Goal: Task Accomplishment & Management: Manage account settings

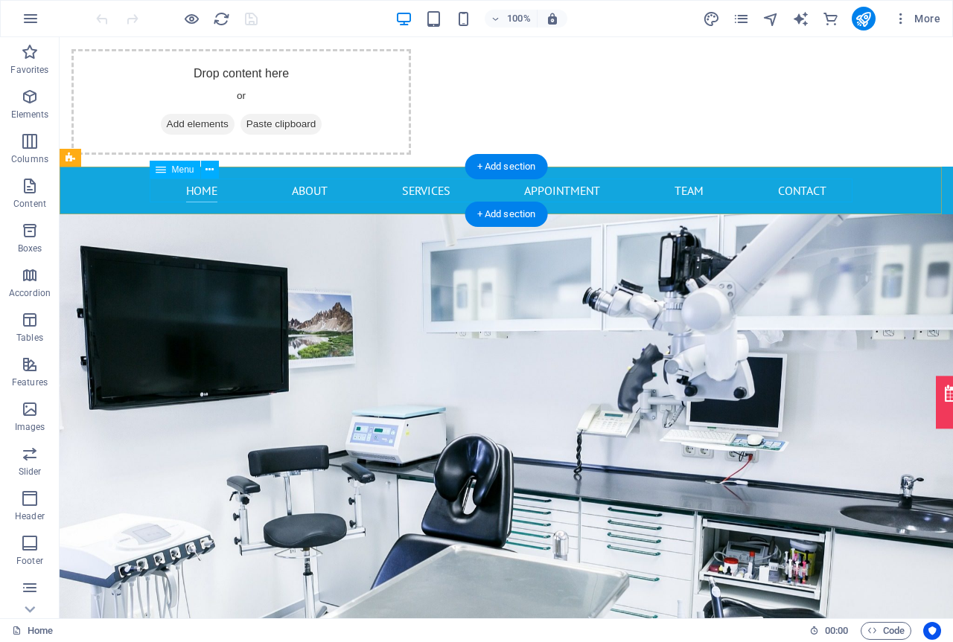
click at [290, 188] on nav "Home About Services Appointment Team Contact" at bounding box center [506, 191] width 703 height 24
click at [806, 195] on nav "Home About Services Appointment Team Contact" at bounding box center [506, 191] width 703 height 24
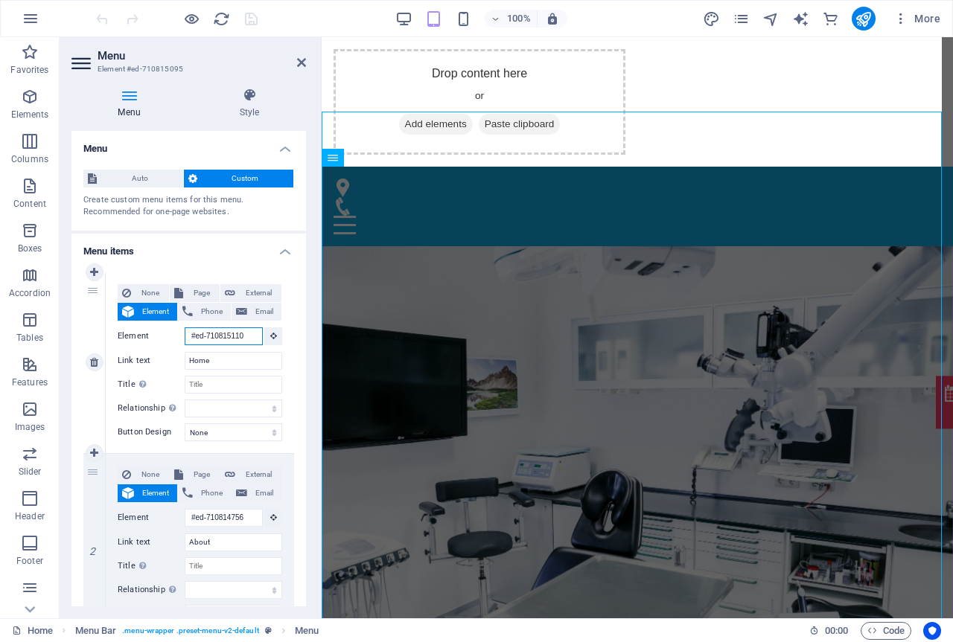
click at [218, 338] on input "#ed-710815110" at bounding box center [224, 337] width 78 height 18
click at [243, 335] on input "#ed-710815110" at bounding box center [224, 337] width 78 height 18
click at [254, 333] on input "#ed-710815110" at bounding box center [224, 337] width 78 height 18
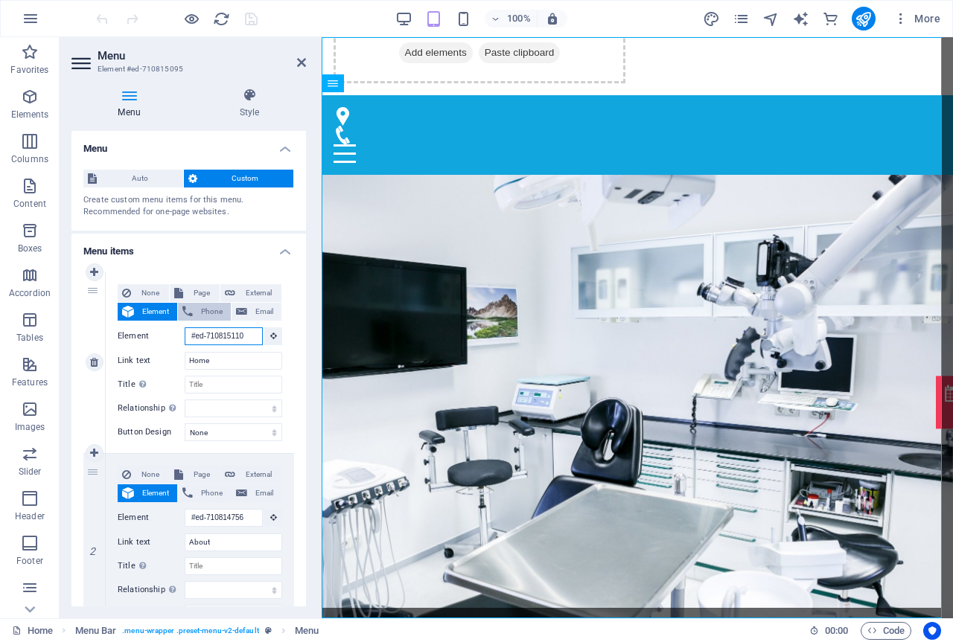
scroll to position [74, 0]
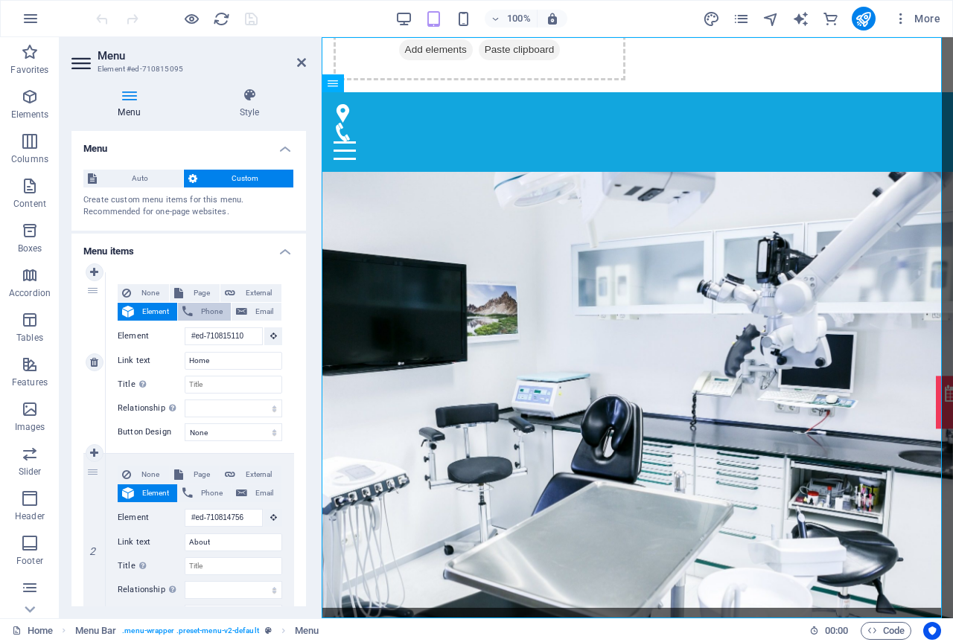
click at [210, 311] on span "Phone" at bounding box center [211, 312] width 29 height 18
select select
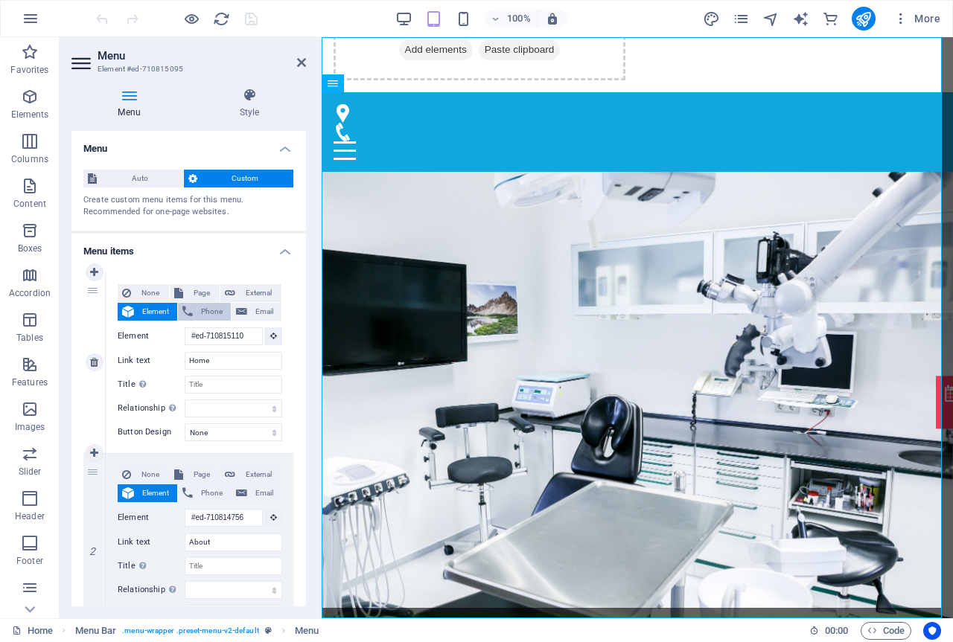
select select
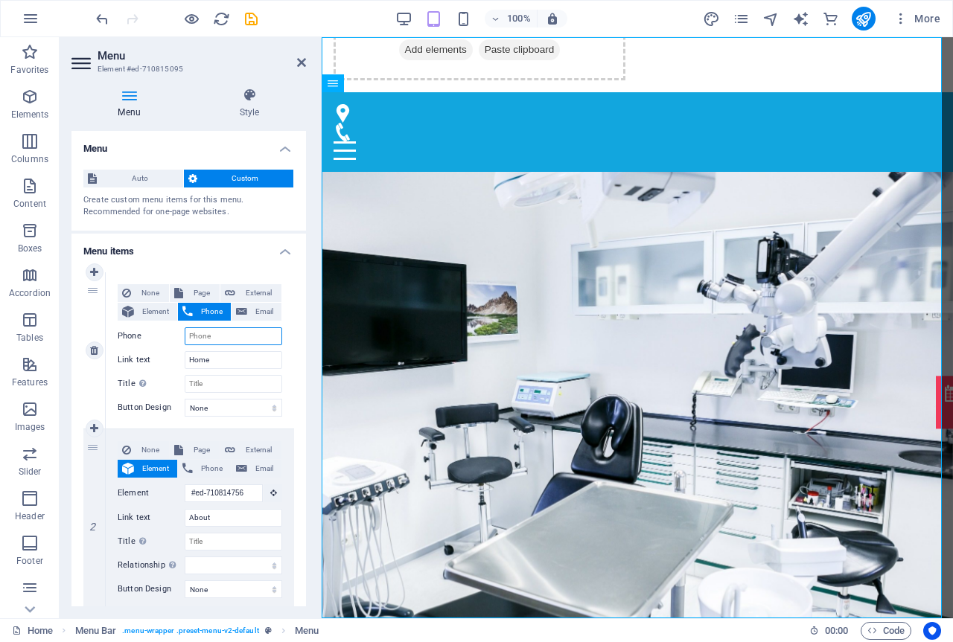
click at [205, 333] on input "Phone" at bounding box center [234, 337] width 98 height 18
type input "01"
select select
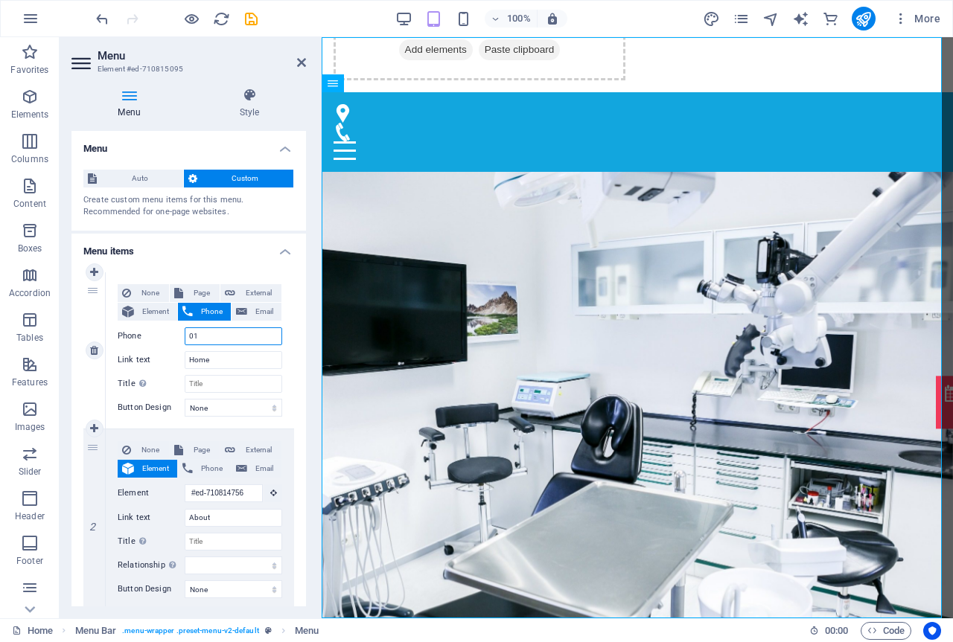
select select
type input "017"
select select
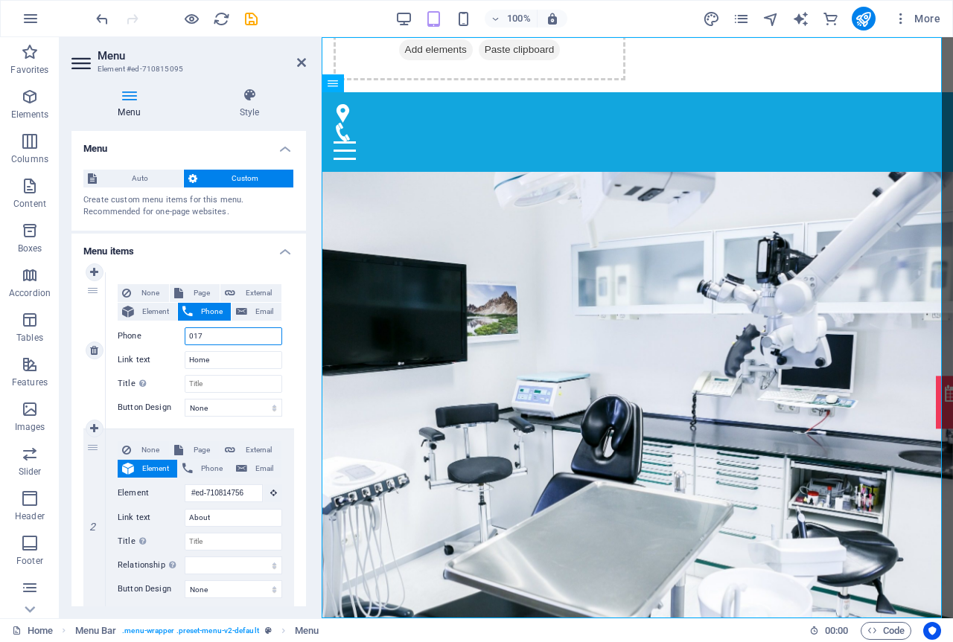
select select
type input "01722"
select select
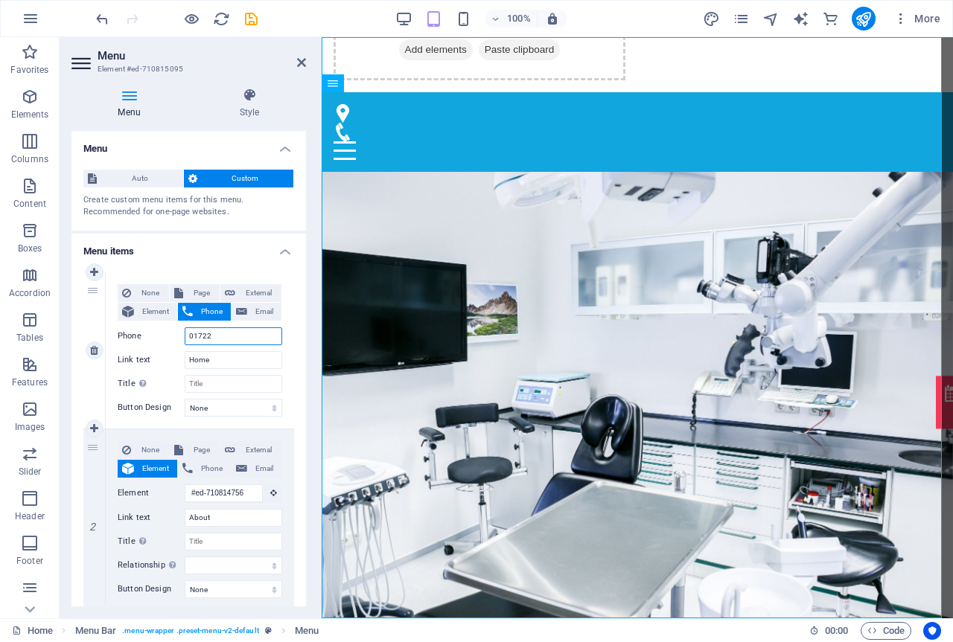
select select
type input "01722-"
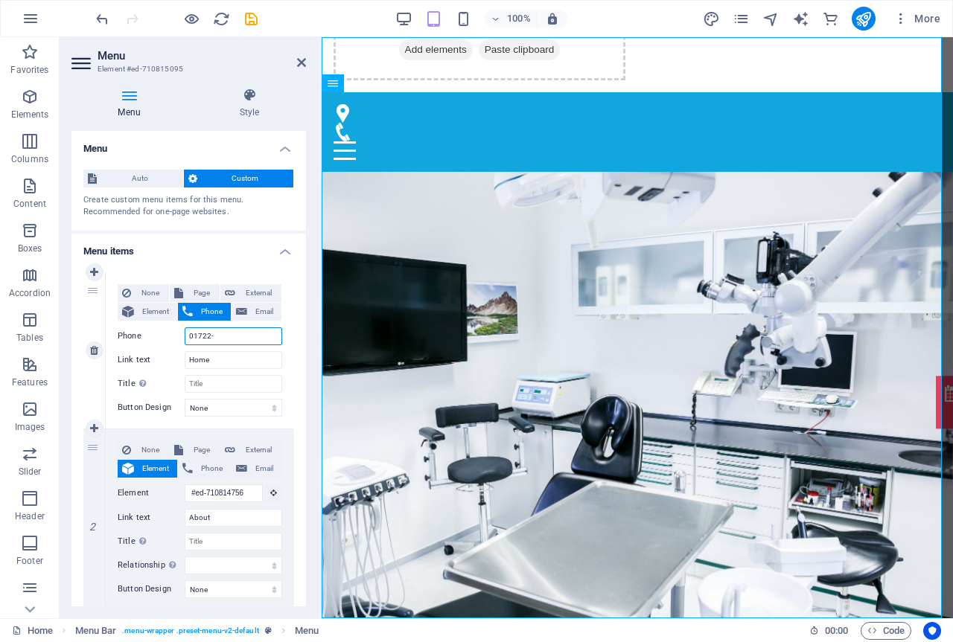
select select
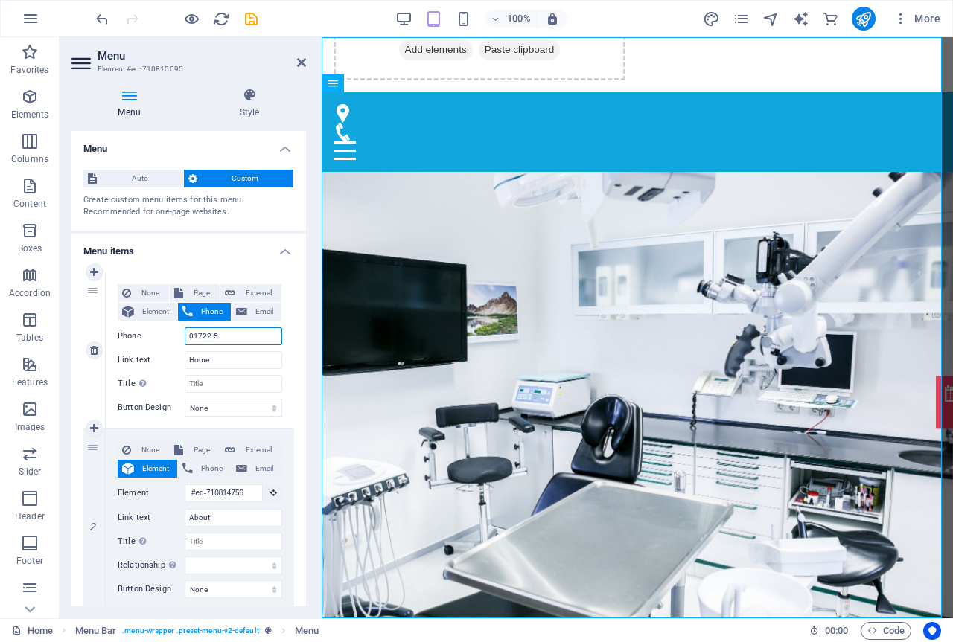
type input "01722-50"
select select
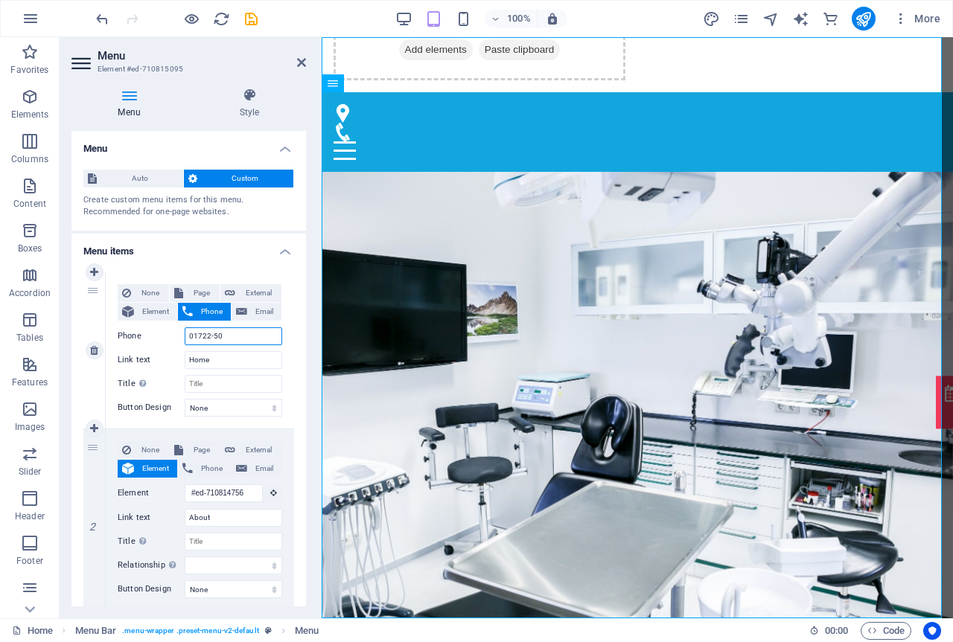
select select
type input "01722-5054"
select select
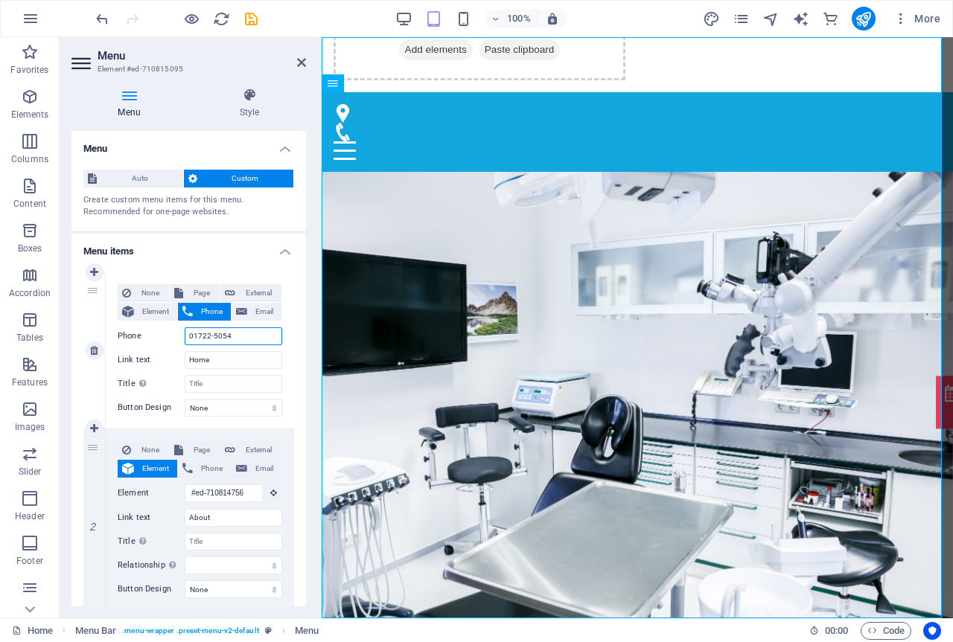
select select
type input "01722-505457"
select select
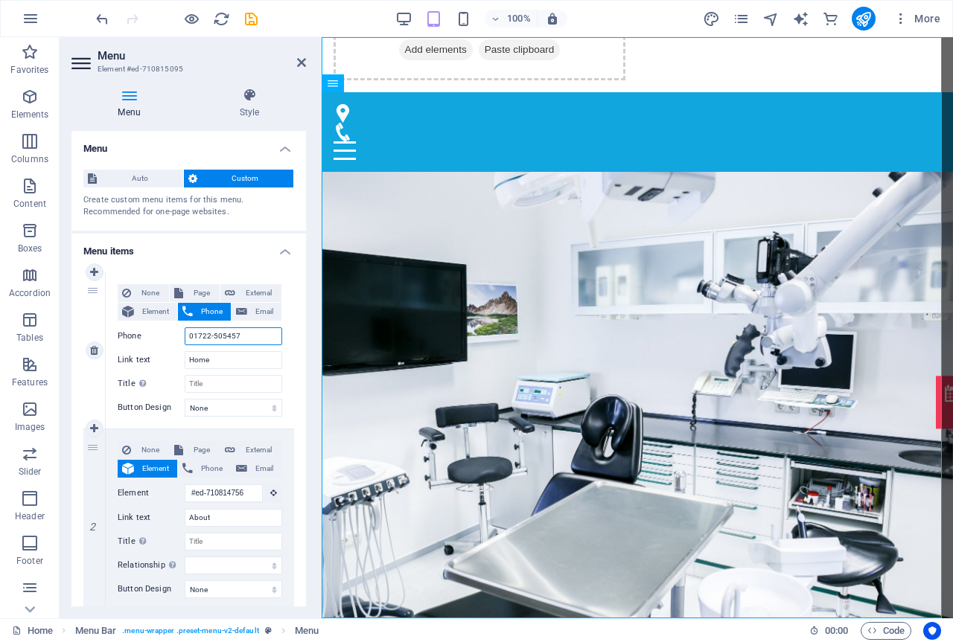
select select
type input "01722-505457"
click at [261, 310] on span "Email" at bounding box center [264, 312] width 25 height 18
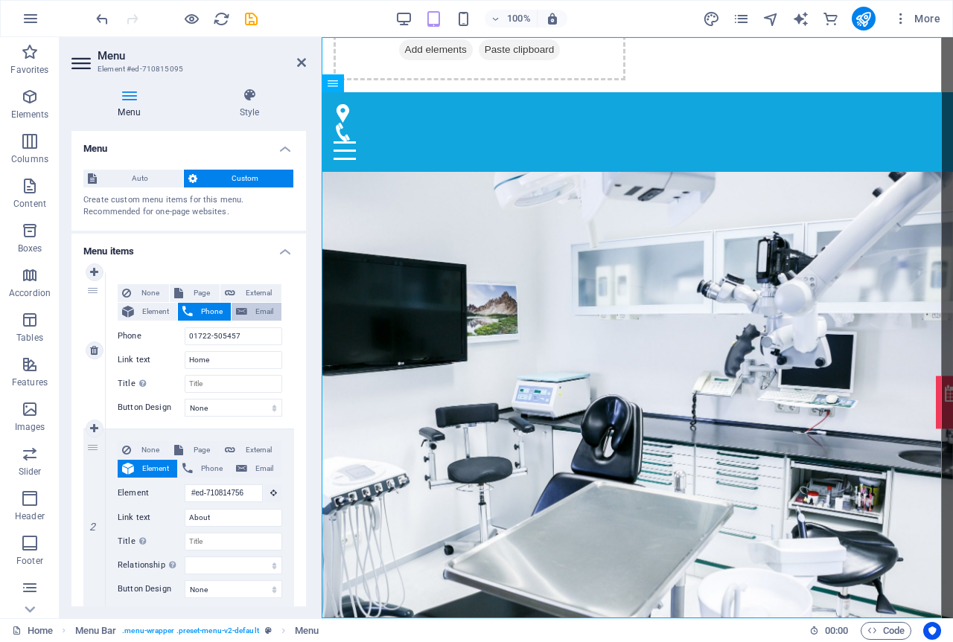
select select
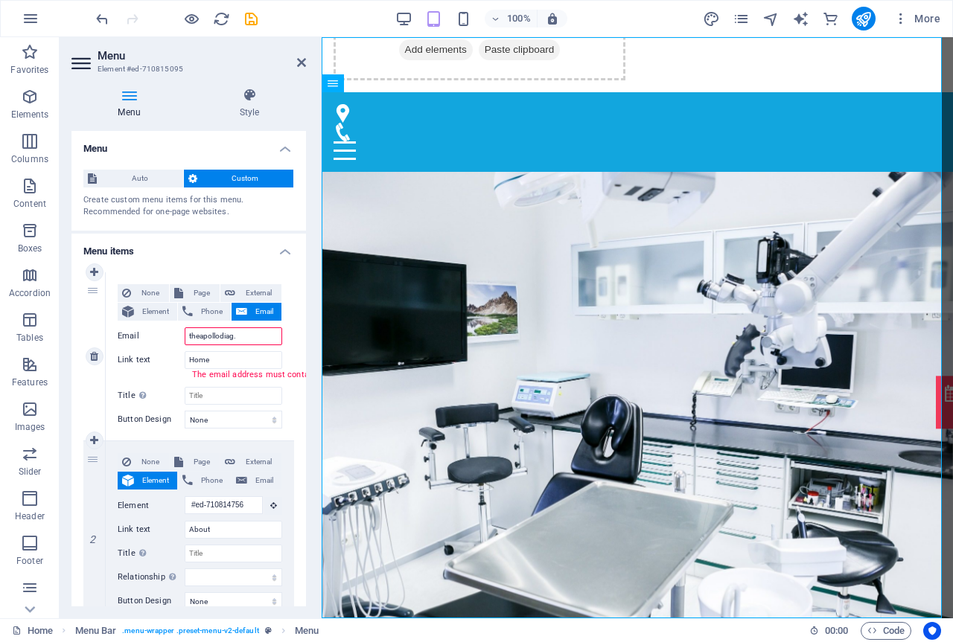
click at [246, 334] on input "theapollodiag." at bounding box center [234, 337] width 98 height 18
type input "[EMAIL_ADDRESS][DOMAIN_NAME]"
select select
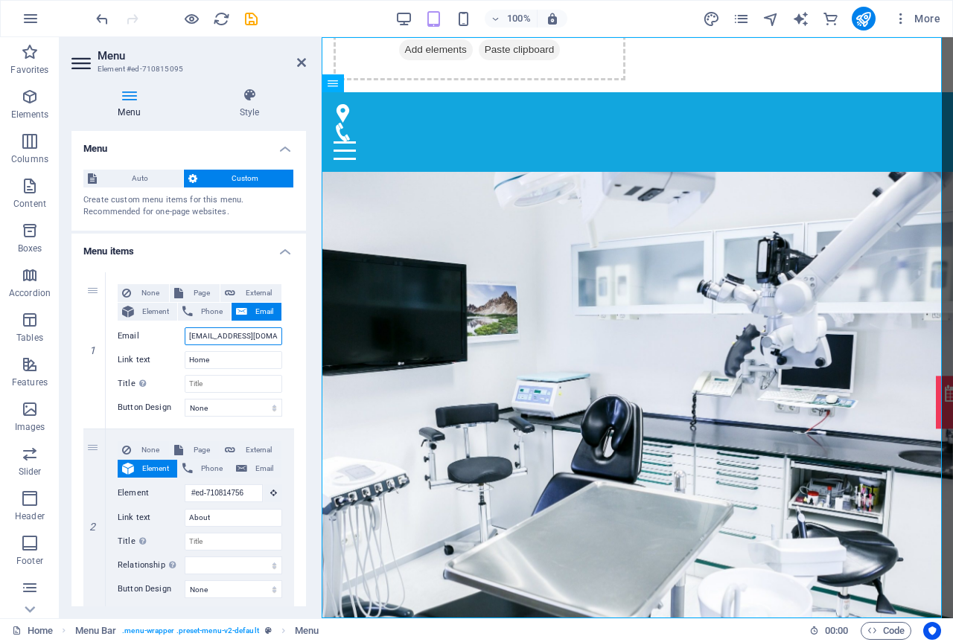
select select
type input "[EMAIL_ADDRESS][DOMAIN_NAME]"
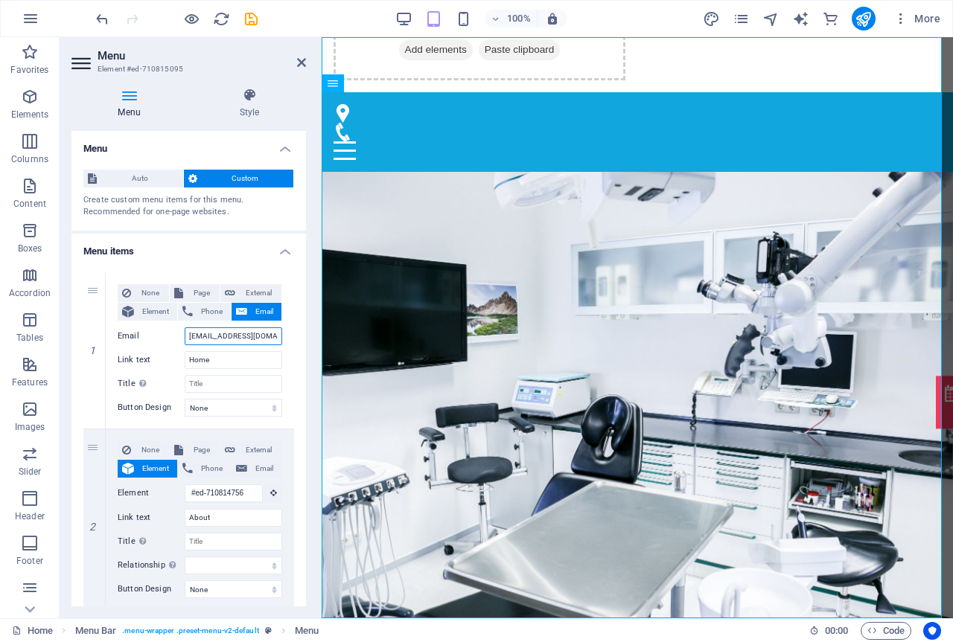
scroll to position [0, 1]
select select
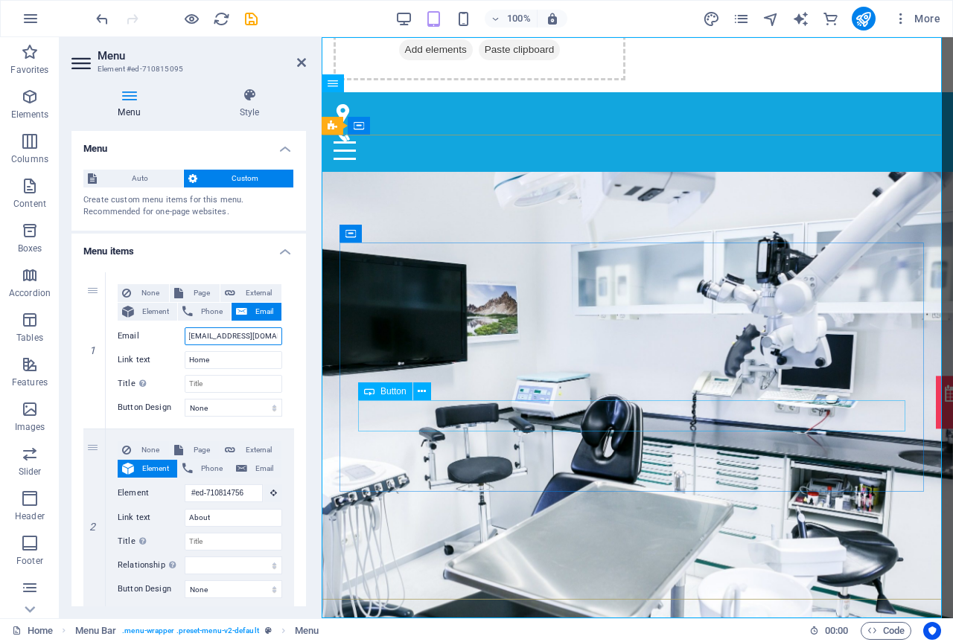
select select
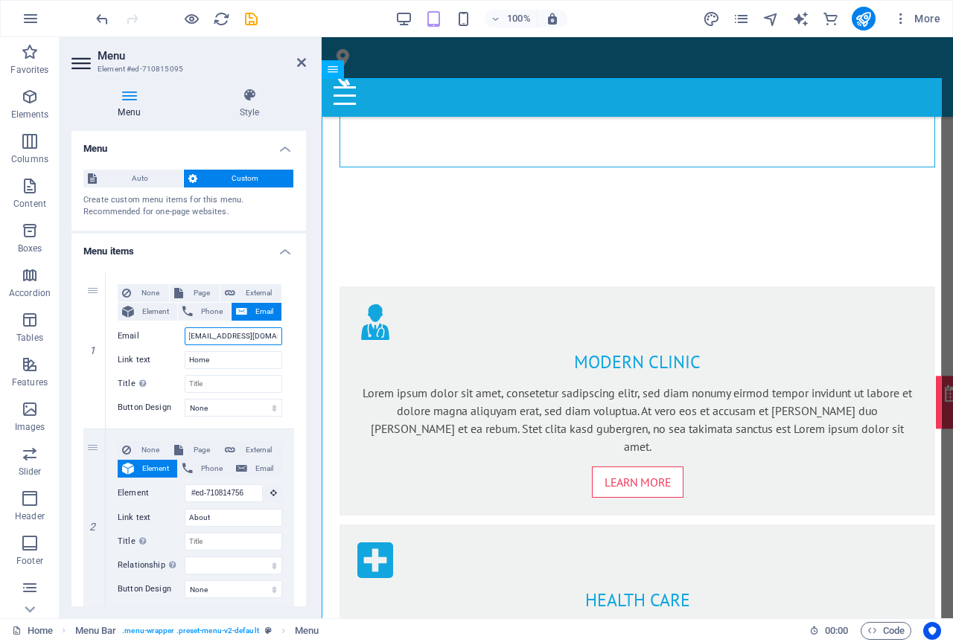
scroll to position [797, 0]
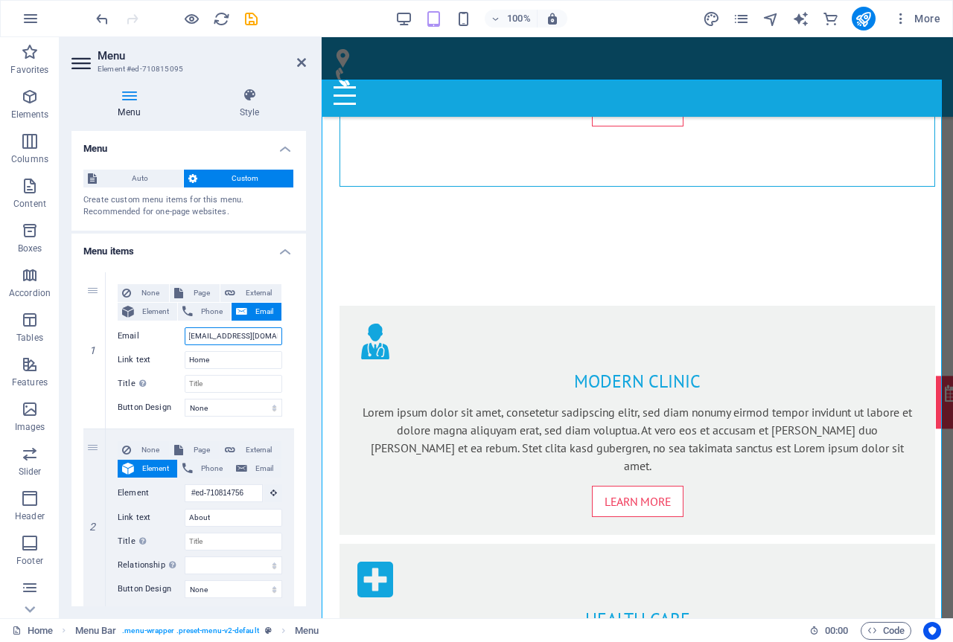
type input "[EMAIL_ADDRESS][DOMAIN_NAME]"
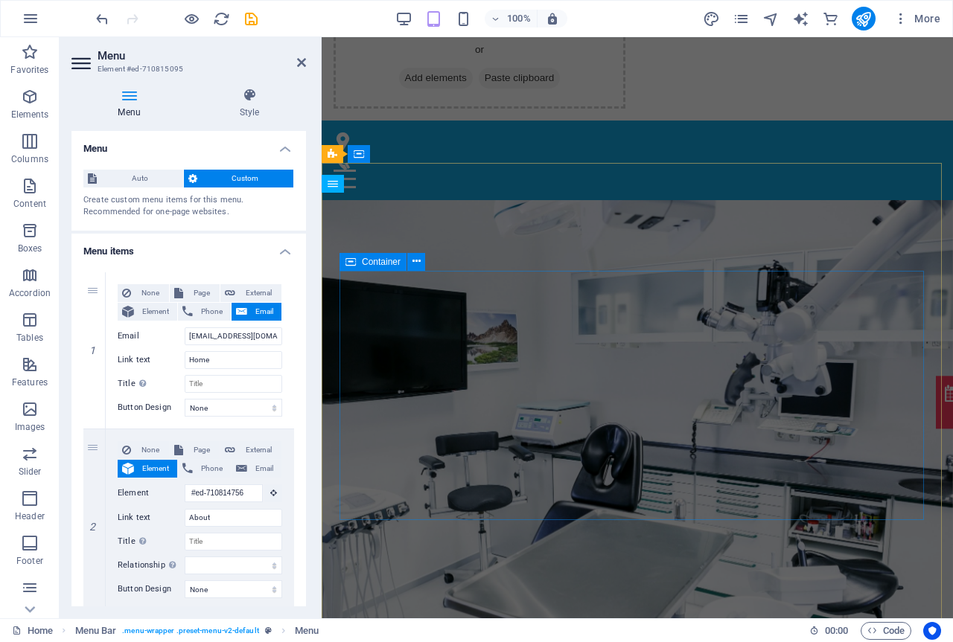
scroll to position [0, 0]
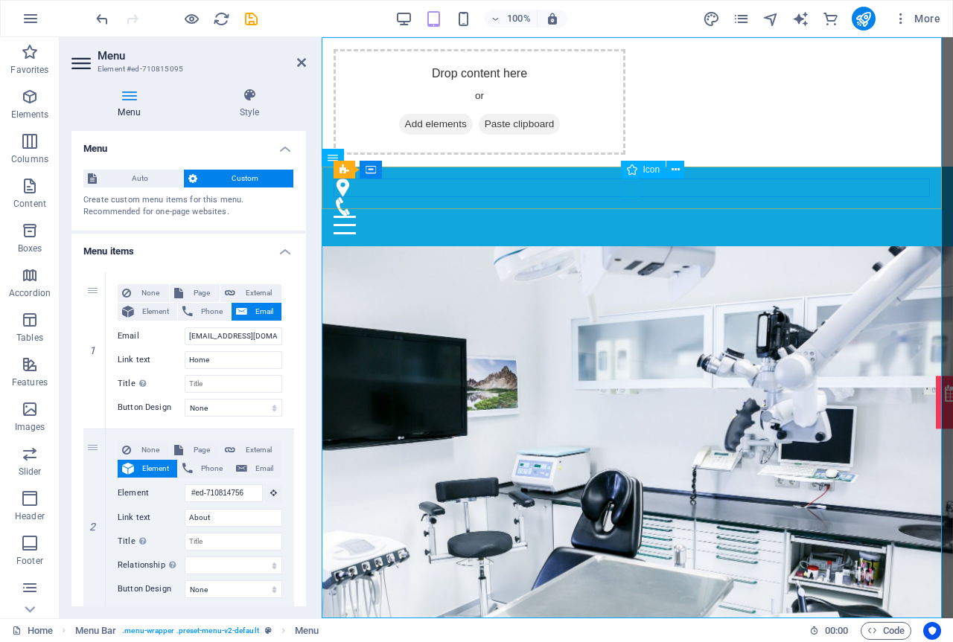
click at [629, 197] on figure at bounding box center [631, 206] width 596 height 19
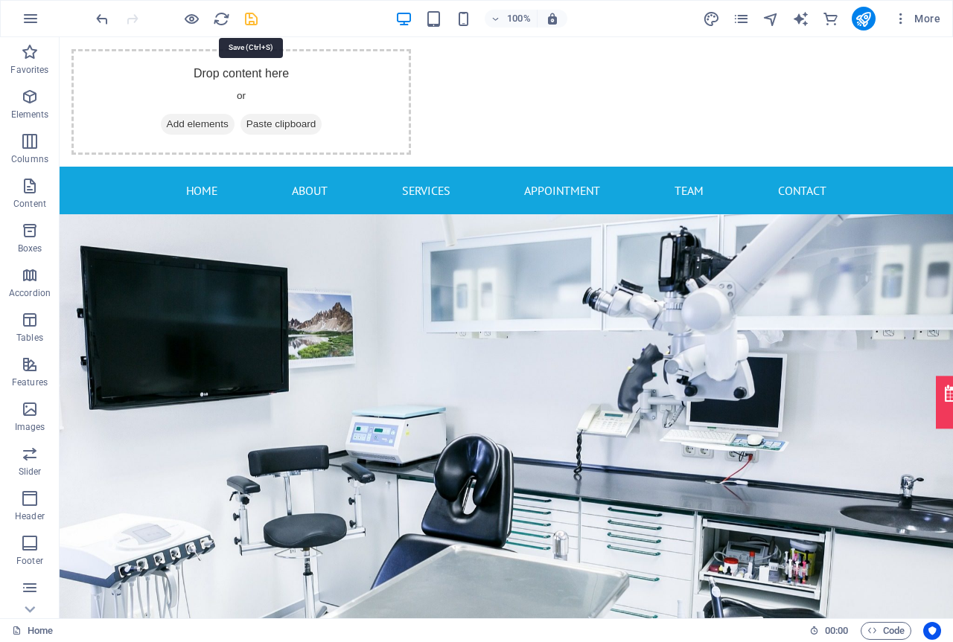
click at [249, 20] on icon "save" at bounding box center [251, 18] width 17 height 17
checkbox input "false"
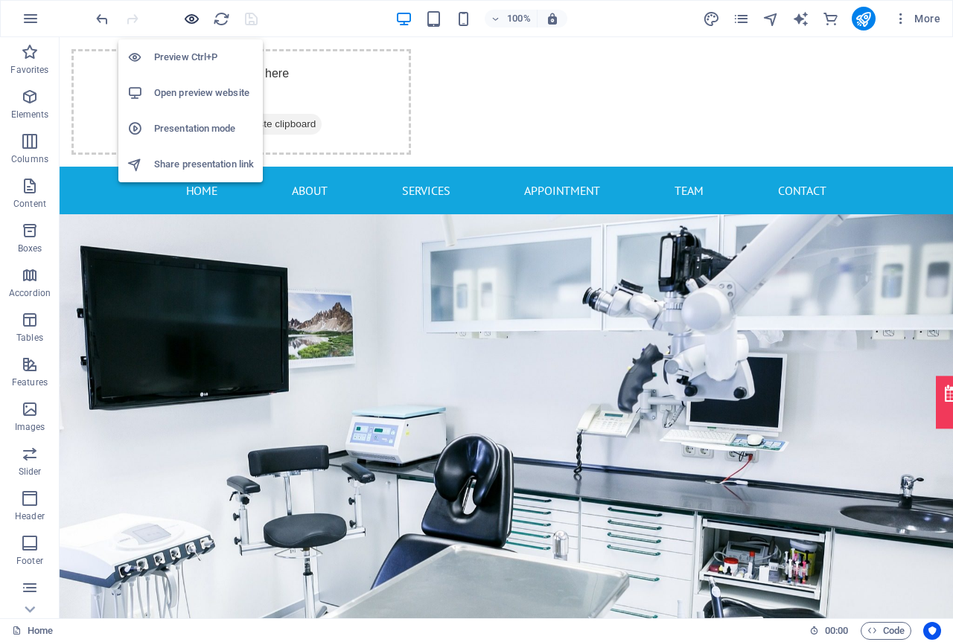
click at [194, 19] on icon "button" at bounding box center [191, 18] width 17 height 17
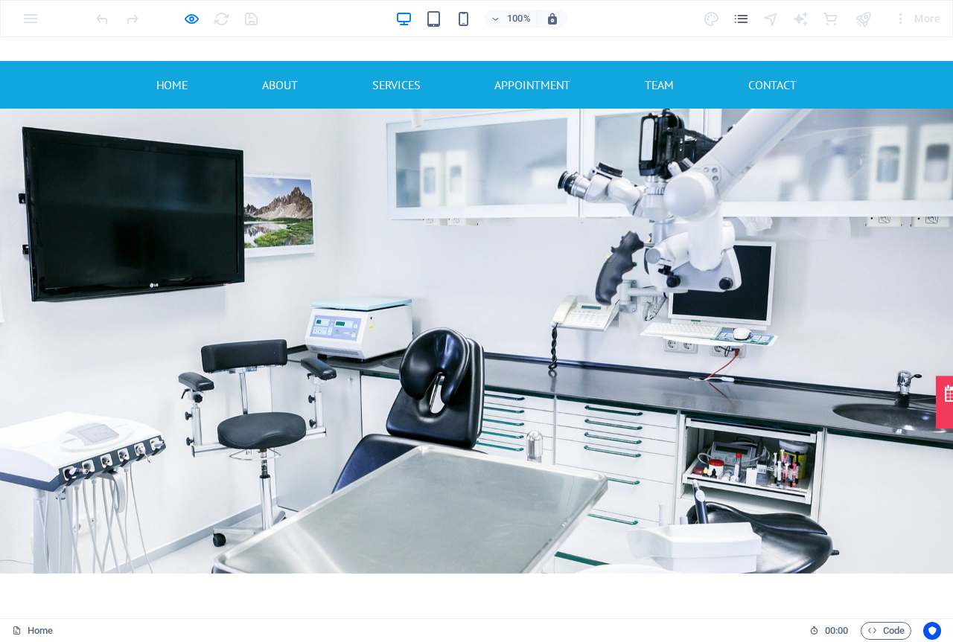
click at [771, 84] on link "Contact" at bounding box center [772, 85] width 48 height 24
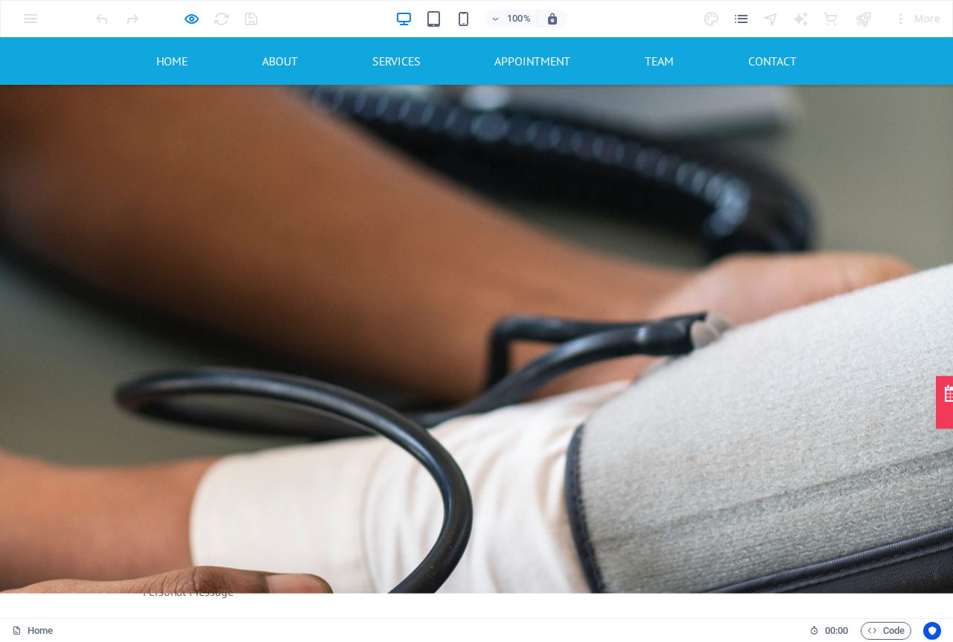
scroll to position [2475, 0]
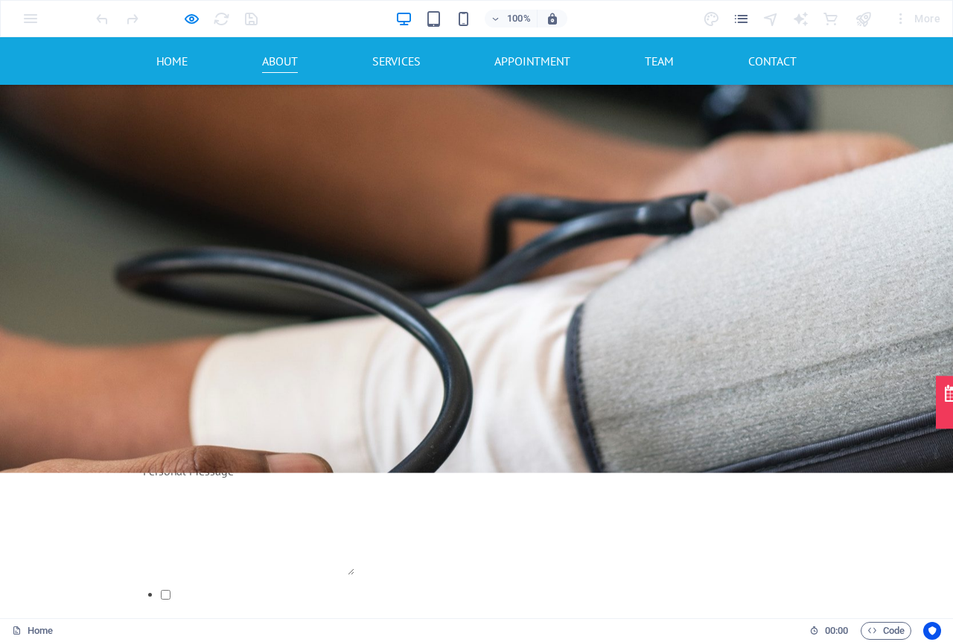
click at [269, 57] on link "About" at bounding box center [280, 61] width 36 height 24
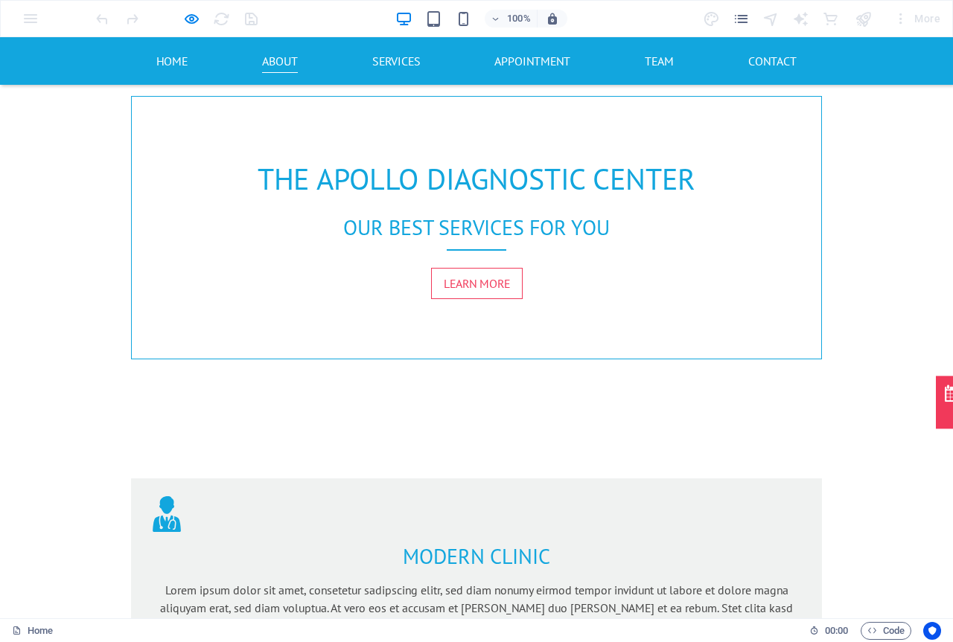
scroll to position [489, 0]
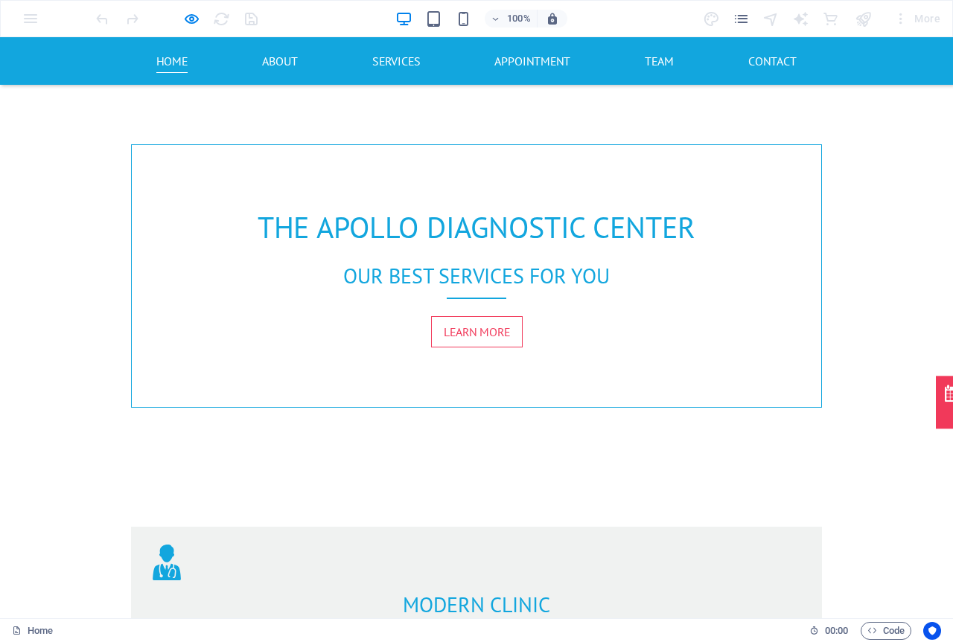
click at [162, 59] on link "Home" at bounding box center [171, 61] width 31 height 24
